Goal: Navigation & Orientation: Find specific page/section

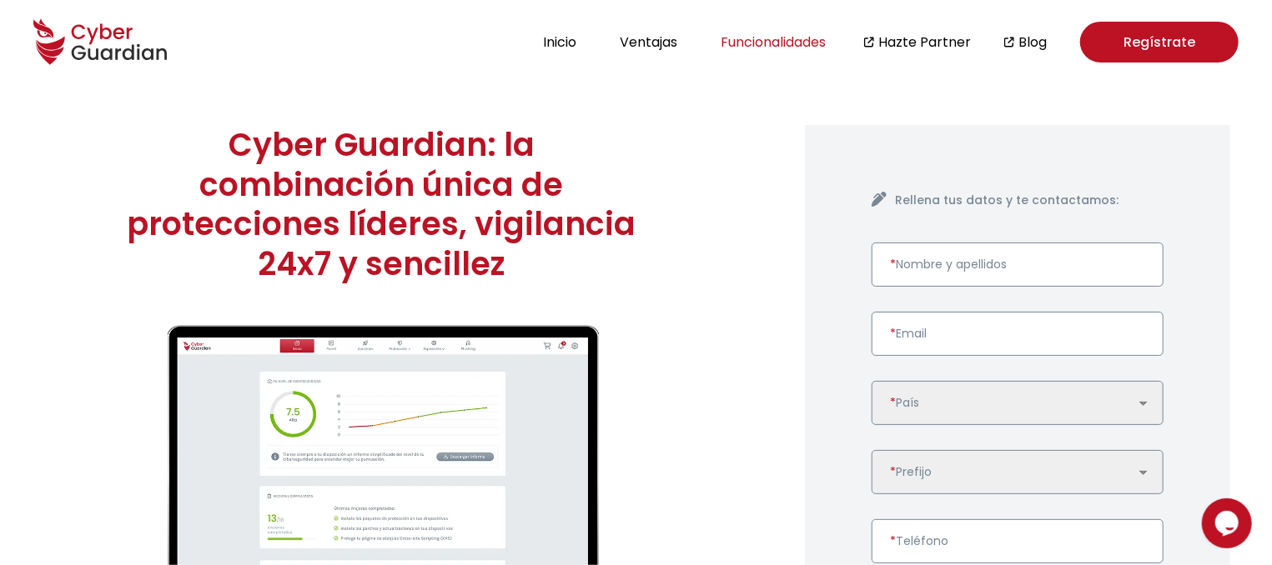
click at [800, 43] on button "Funcionalidades" at bounding box center [773, 42] width 115 height 23
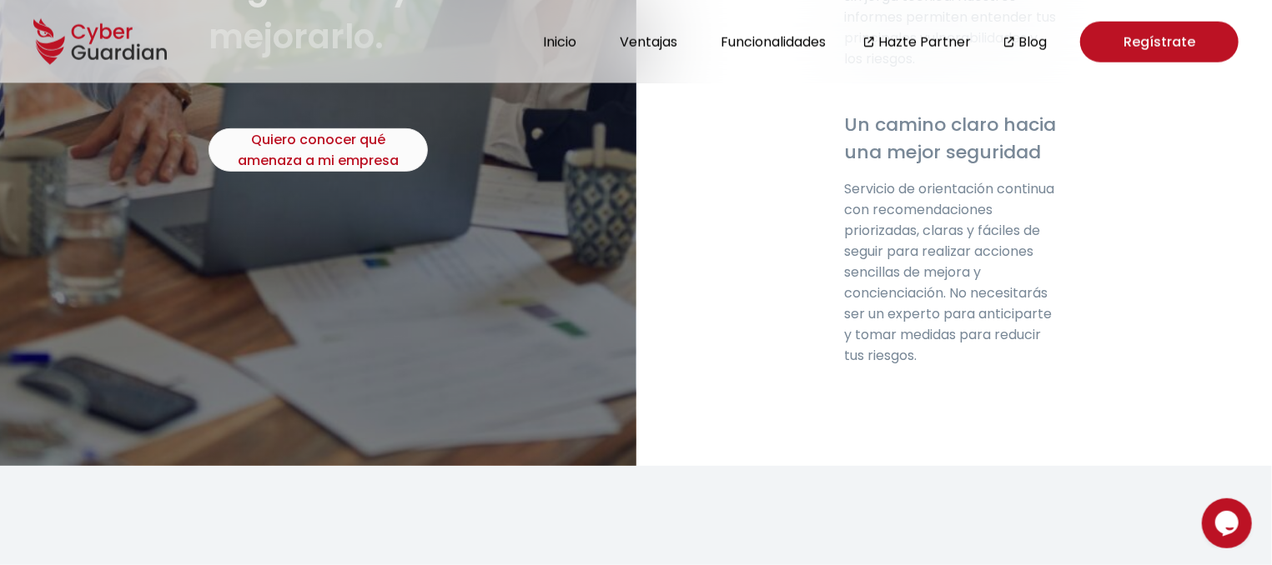
scroll to position [4760, 0]
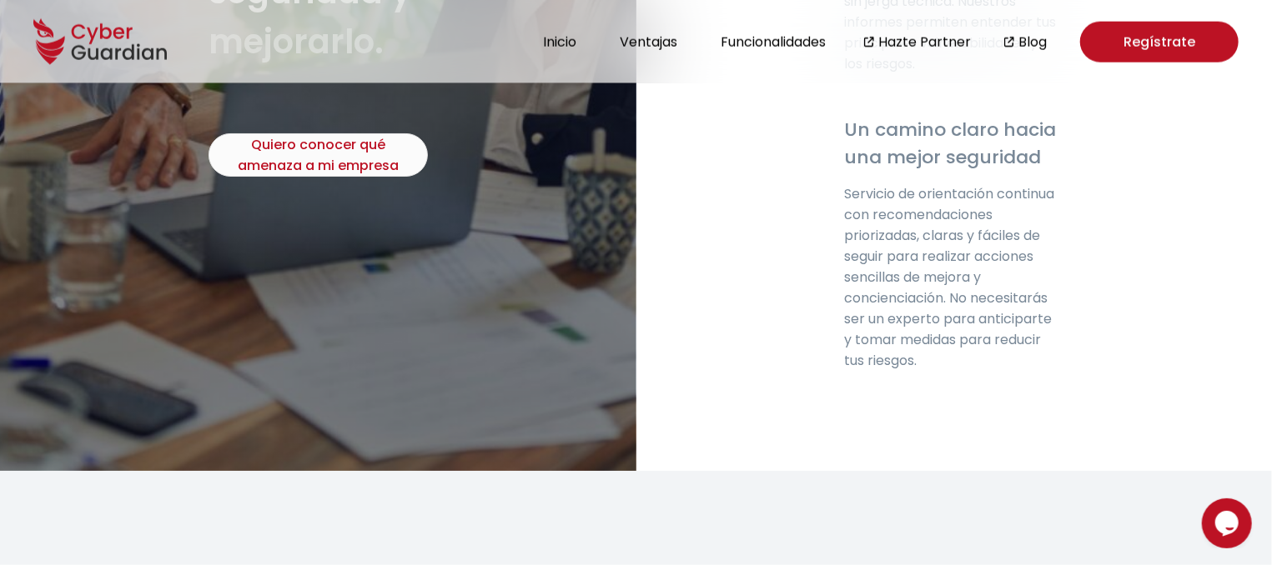
click at [673, 56] on ul "Inicio Ventajas Funcionalidades Hazte Partner Blog" at bounding box center [792, 42] width 509 height 41
click at [676, 43] on button "Ventajas" at bounding box center [649, 42] width 68 height 23
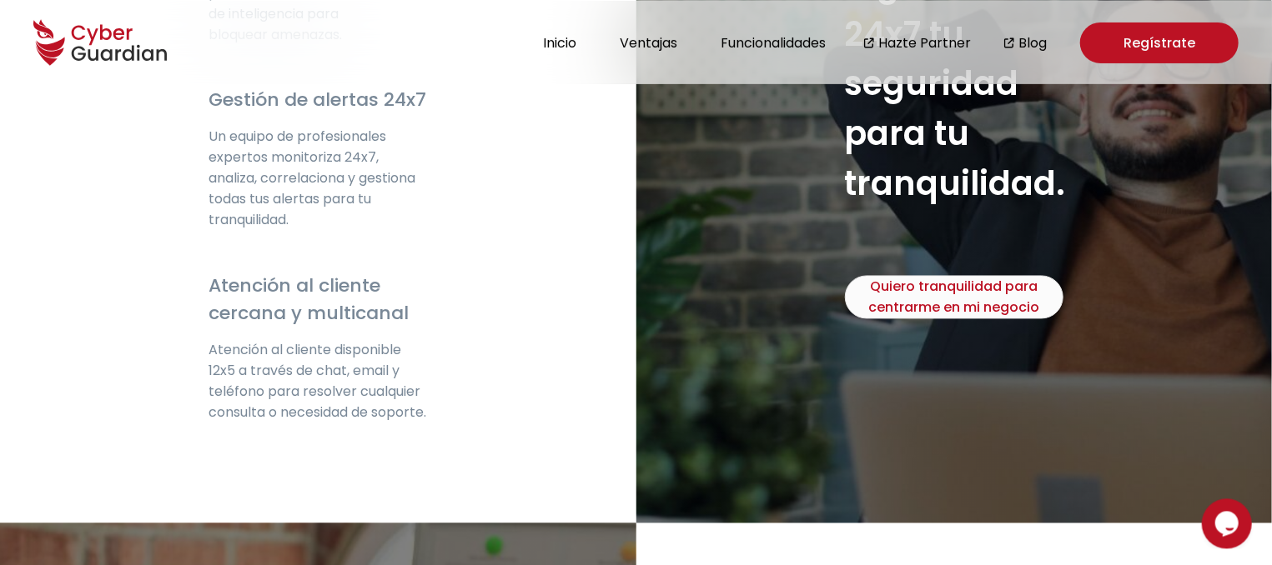
scroll to position [3706, 0]
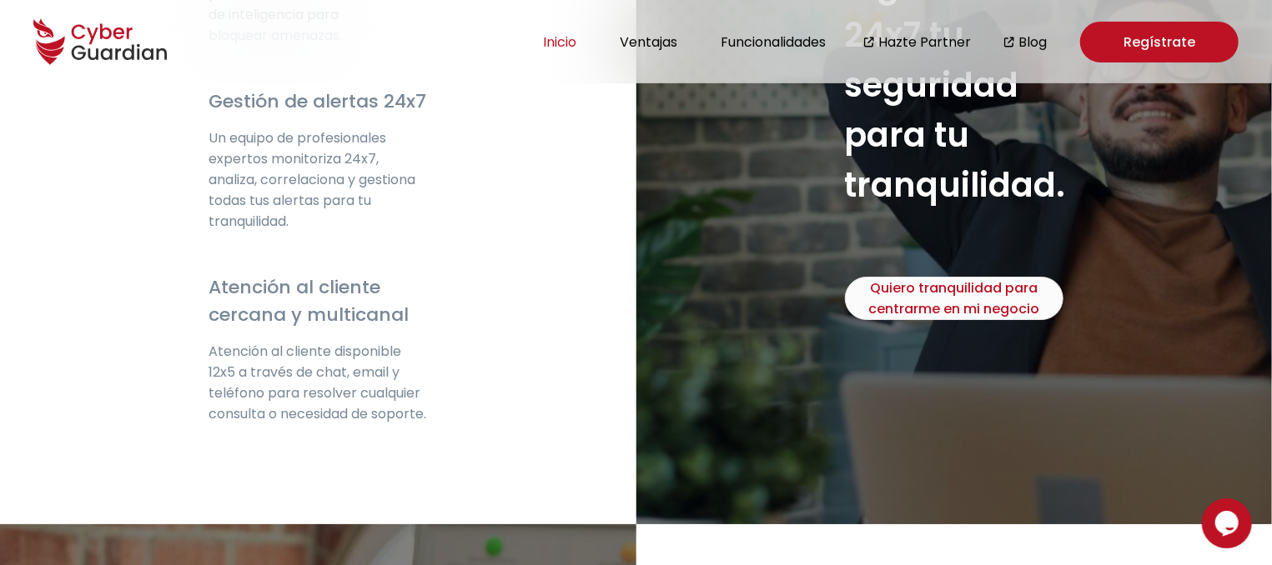
click at [581, 42] on button "Inicio" at bounding box center [559, 42] width 43 height 23
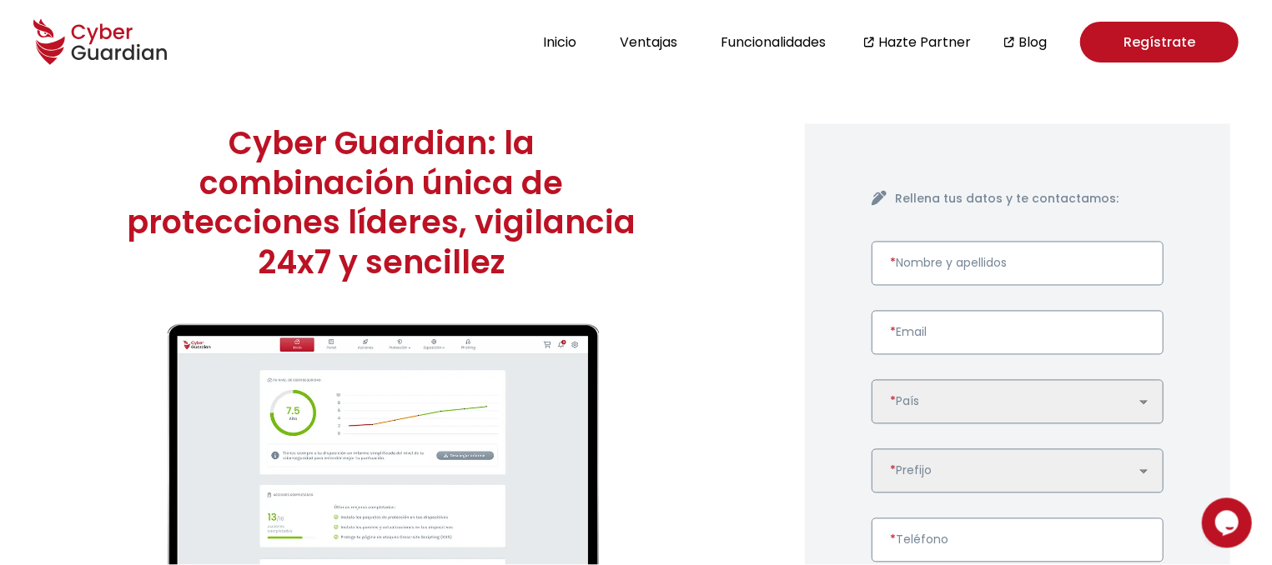
scroll to position [0, 0]
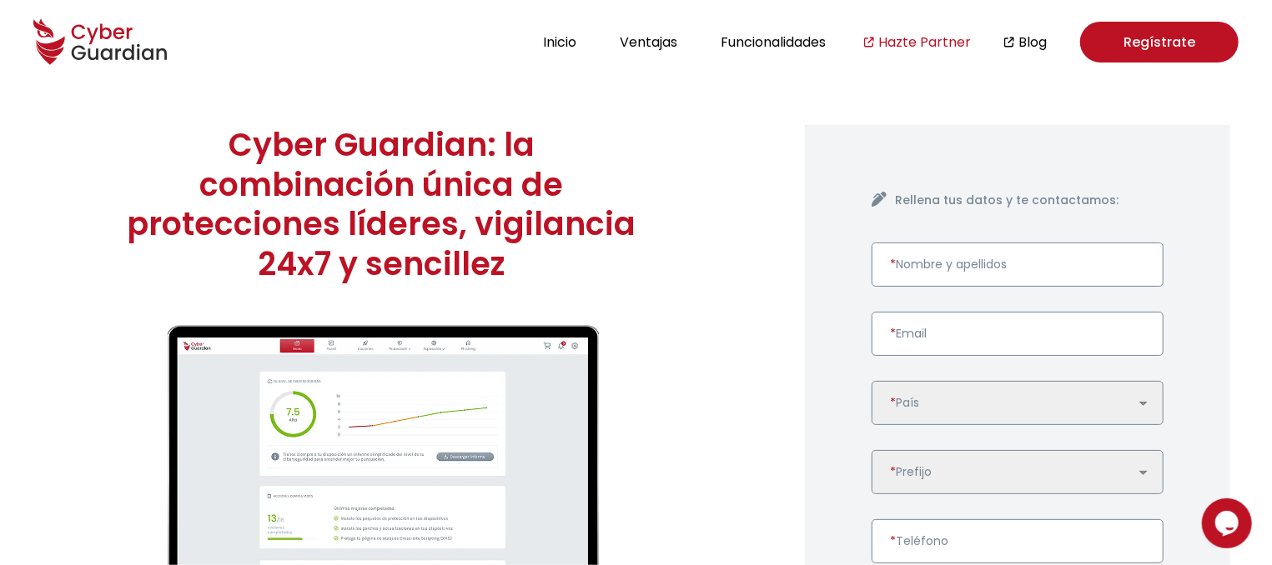
click at [925, 33] on link "Hazte Partner" at bounding box center [924, 42] width 93 height 21
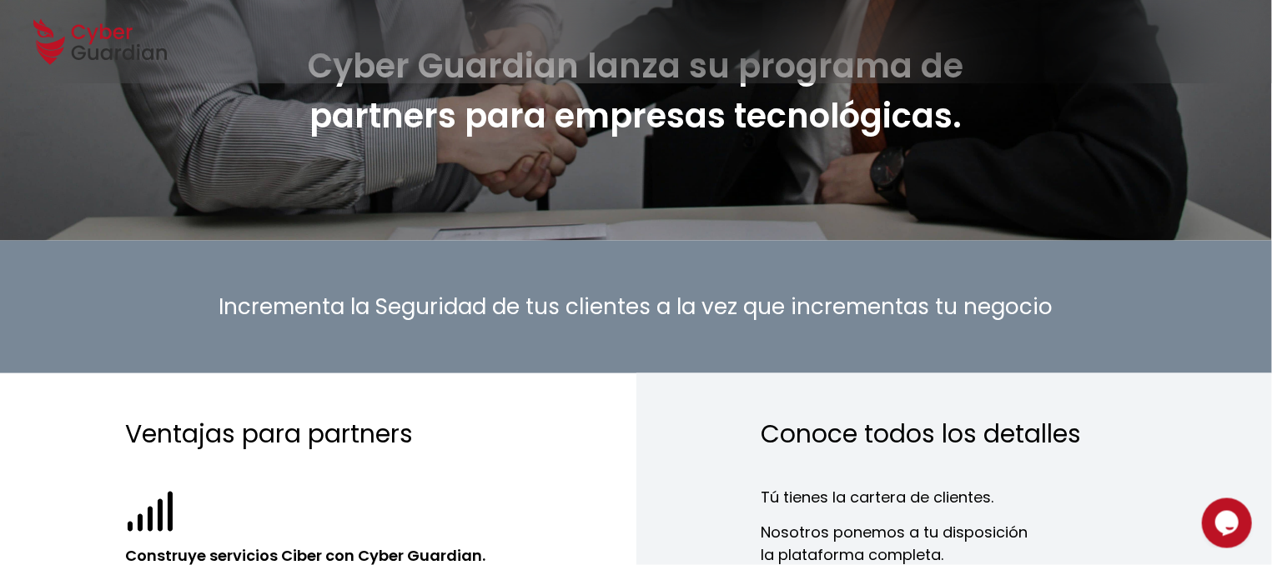
scroll to position [112, 0]
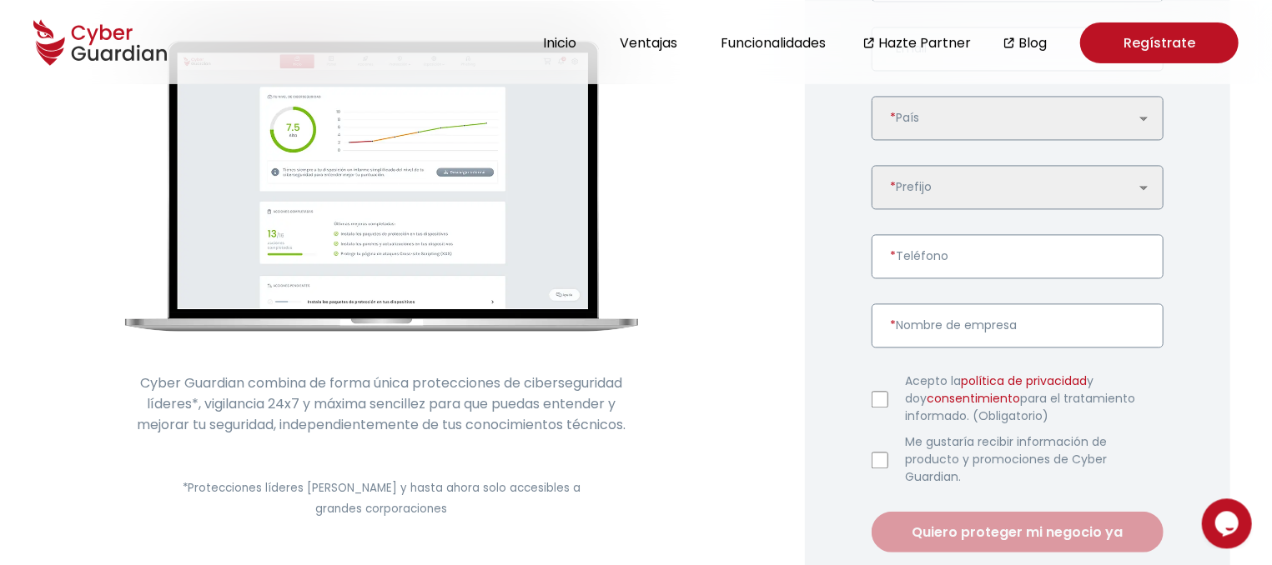
scroll to position [268, 0]
